Goal: Task Accomplishment & Management: Complete application form

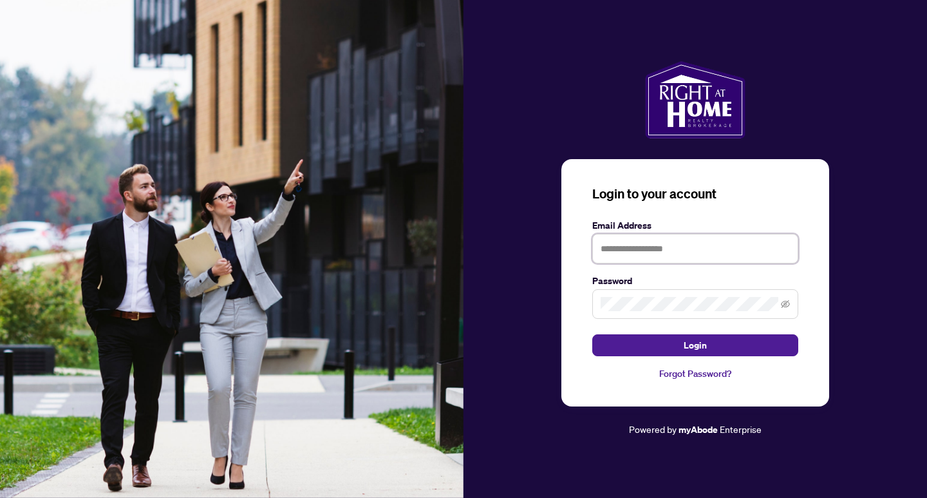
type input "**********"
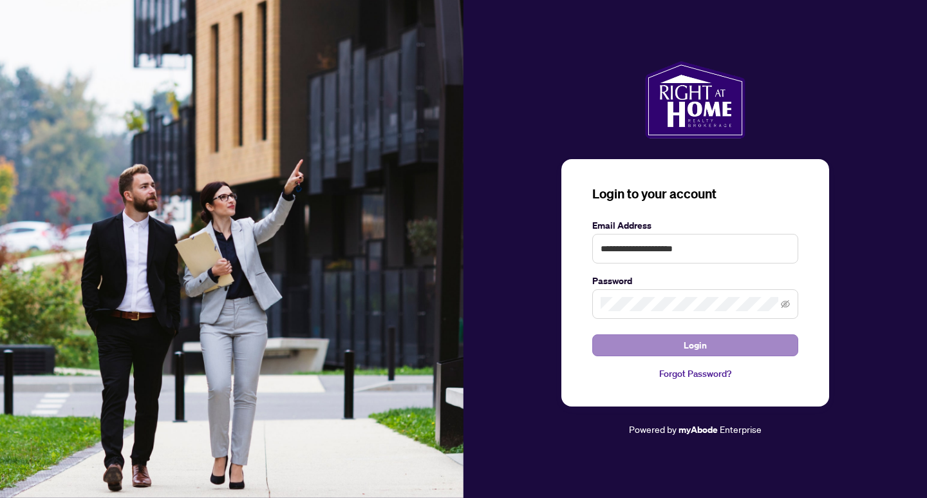
click at [695, 342] on span "Login" at bounding box center [695, 345] width 23 height 21
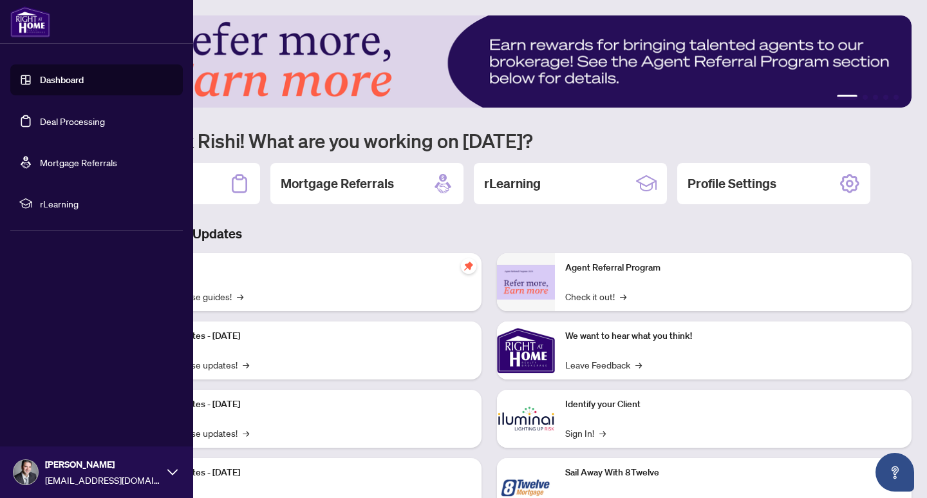
click at [72, 79] on link "Dashboard" at bounding box center [62, 80] width 44 height 12
click at [73, 78] on link "Dashboard" at bounding box center [62, 80] width 44 height 12
click at [73, 120] on link "Deal Processing" at bounding box center [72, 121] width 65 height 12
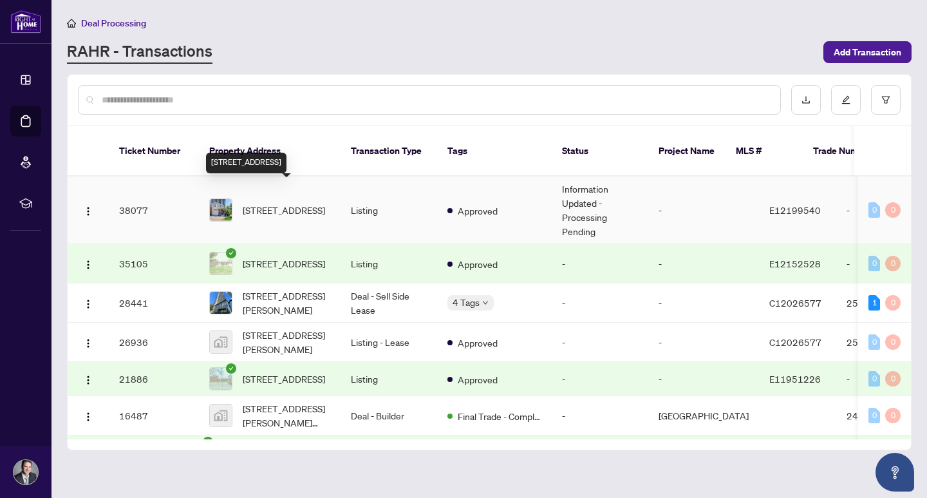
click at [288, 203] on span "[STREET_ADDRESS]" at bounding box center [284, 210] width 82 height 14
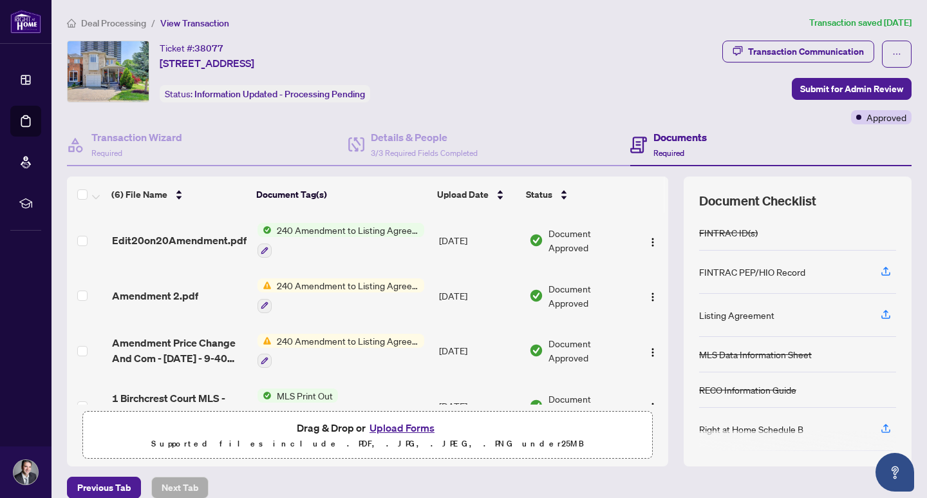
click at [399, 427] on button "Upload Forms" at bounding box center [402, 427] width 73 height 17
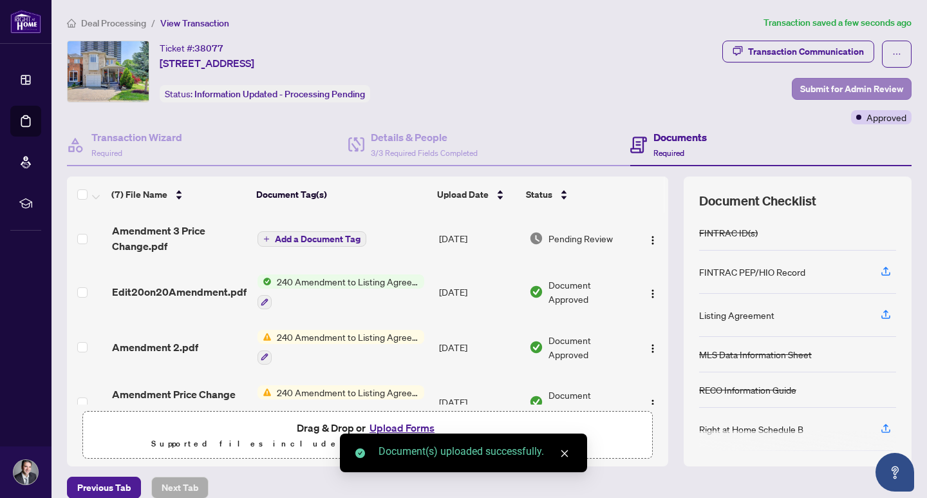
click at [863, 88] on span "Submit for Admin Review" at bounding box center [851, 89] width 103 height 21
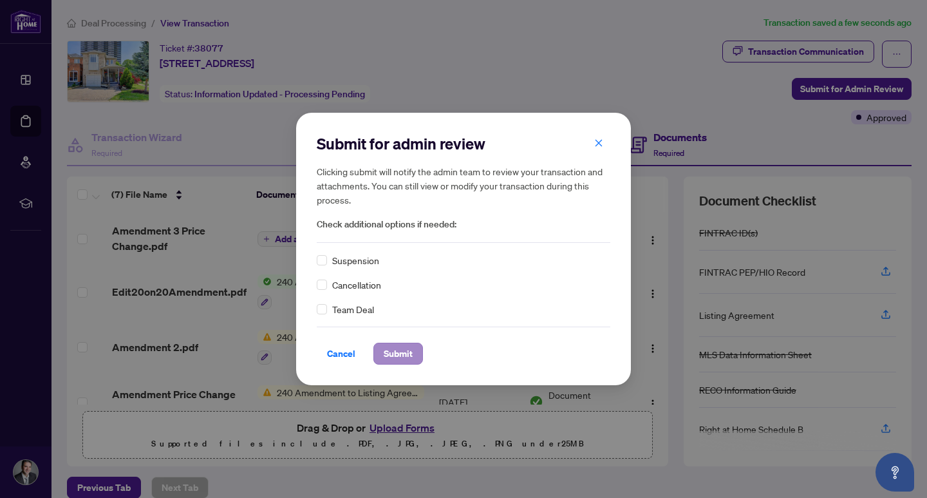
click at [397, 352] on span "Submit" at bounding box center [398, 353] width 29 height 21
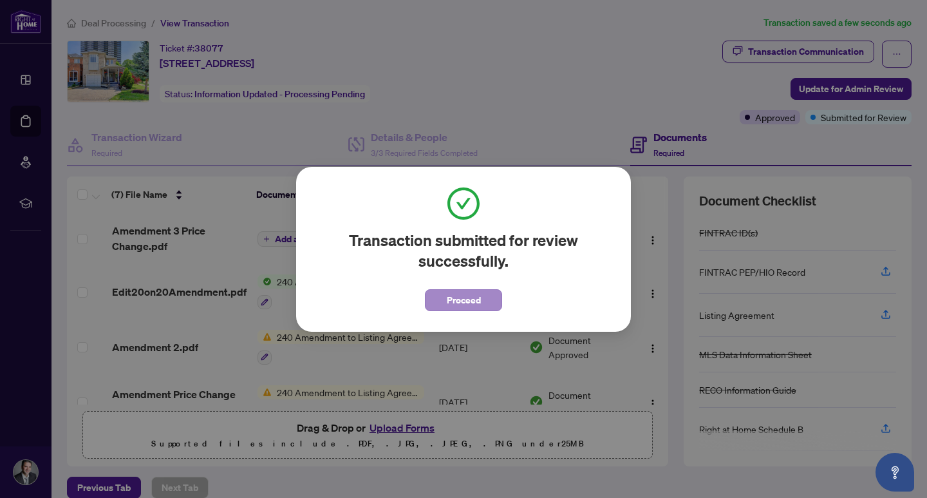
click at [460, 295] on span "Proceed" at bounding box center [464, 300] width 34 height 21
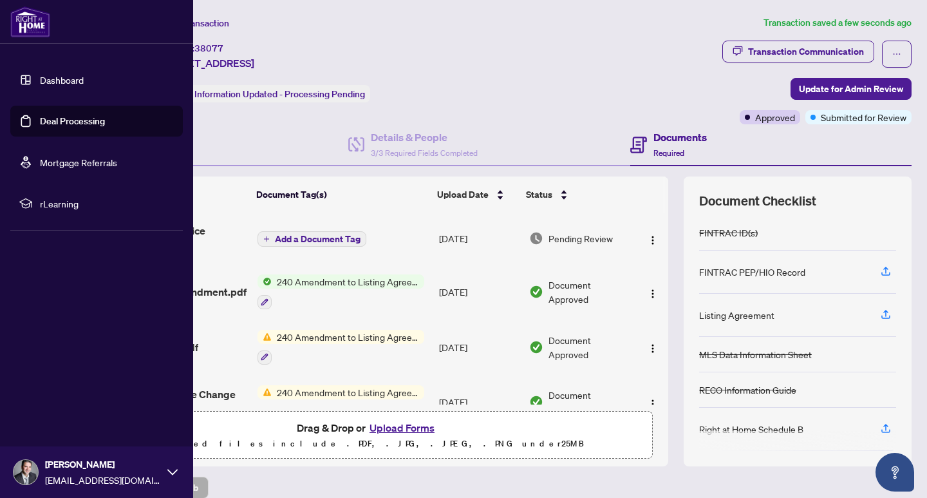
click at [67, 84] on link "Dashboard" at bounding box center [62, 80] width 44 height 12
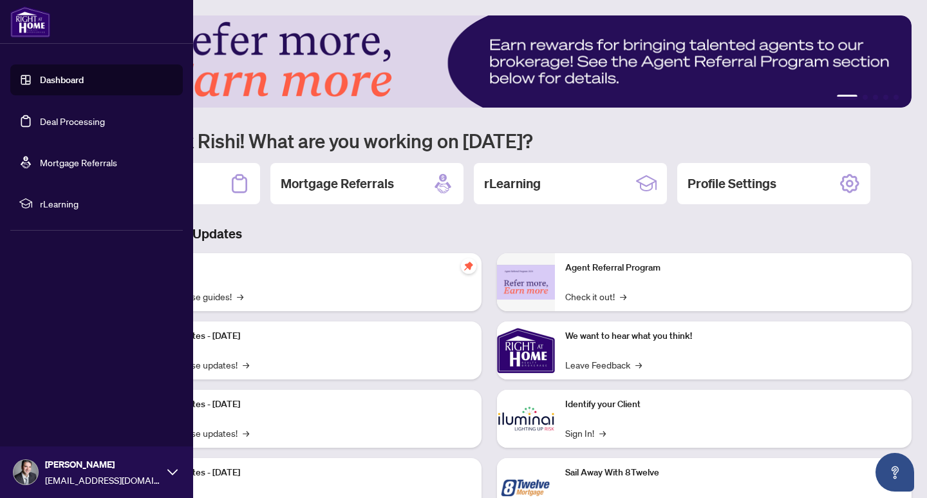
click at [68, 119] on link "Deal Processing" at bounding box center [72, 121] width 65 height 12
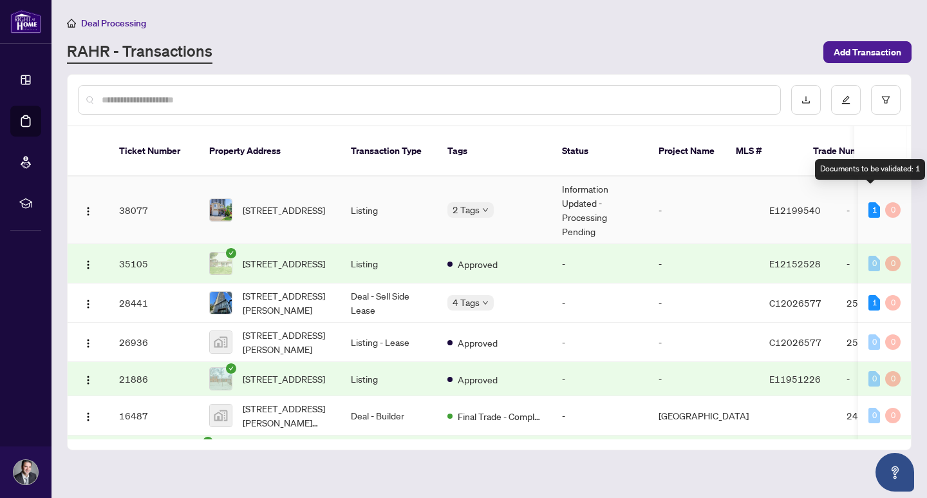
click at [872, 202] on div "1" at bounding box center [875, 209] width 12 height 15
click at [269, 203] on span "[STREET_ADDRESS]" at bounding box center [284, 210] width 82 height 14
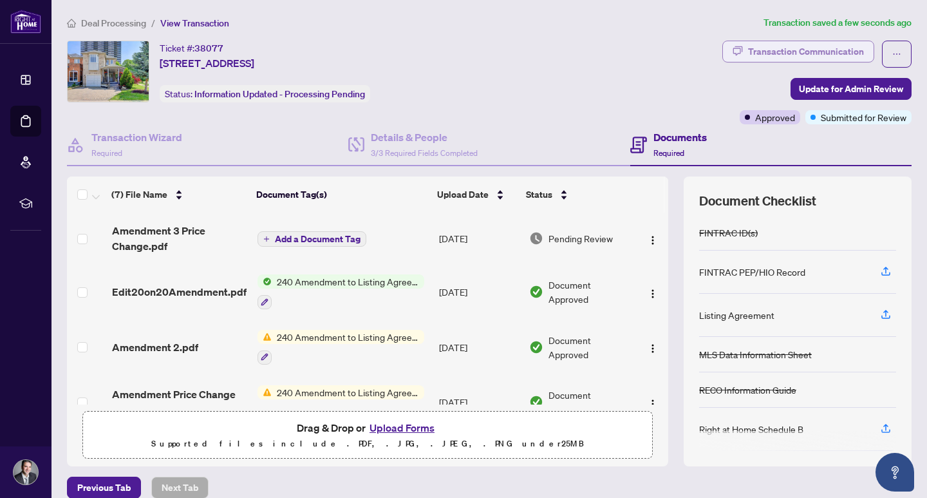
click at [798, 43] on div "Transaction Communication" at bounding box center [806, 51] width 116 height 21
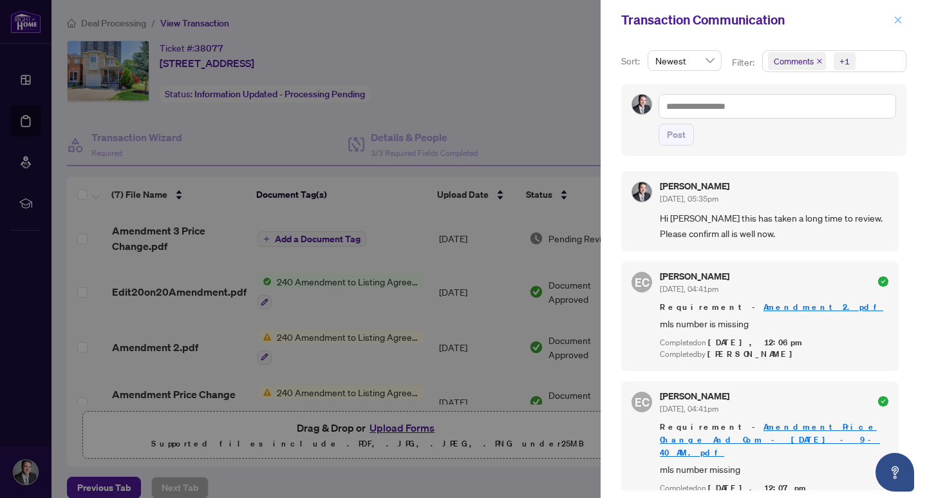
click at [899, 19] on icon "close" at bounding box center [898, 19] width 7 height 7
